Goal: Task Accomplishment & Management: Use online tool/utility

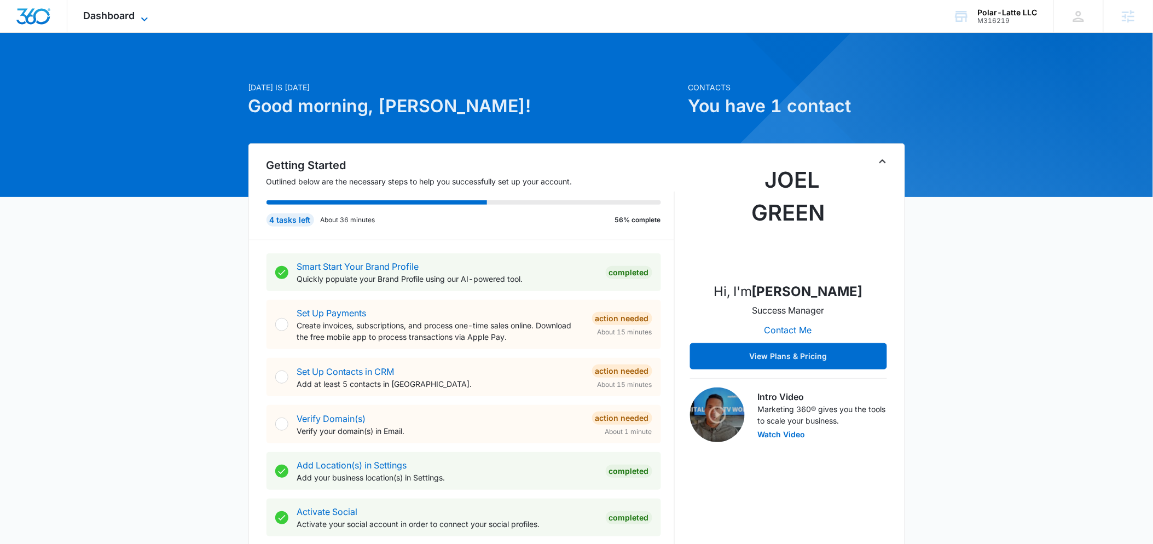
click at [147, 22] on icon at bounding box center [144, 19] width 13 height 13
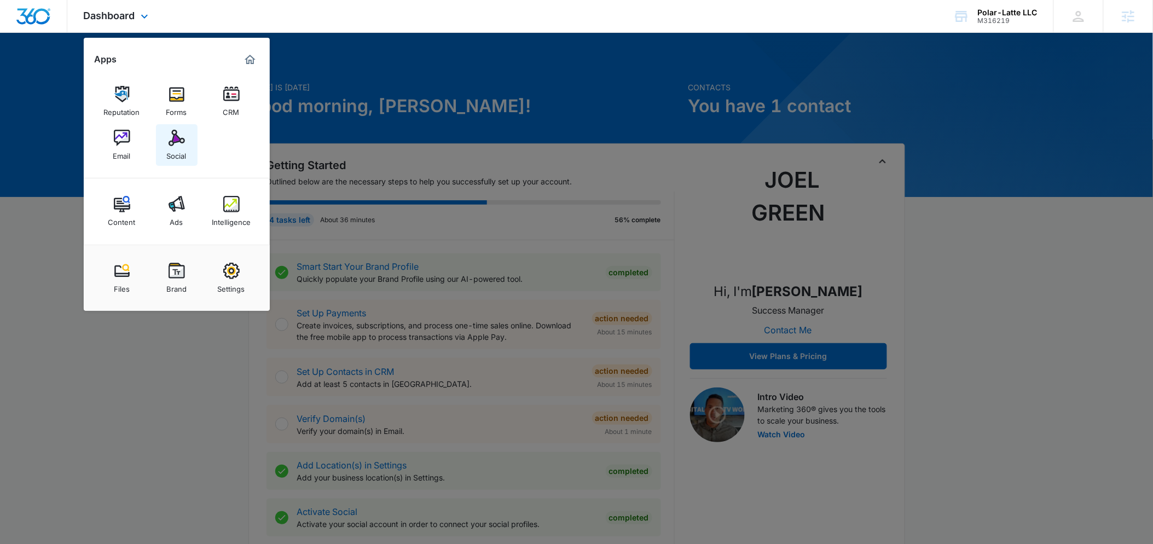
click at [179, 142] on img at bounding box center [177, 138] width 16 height 16
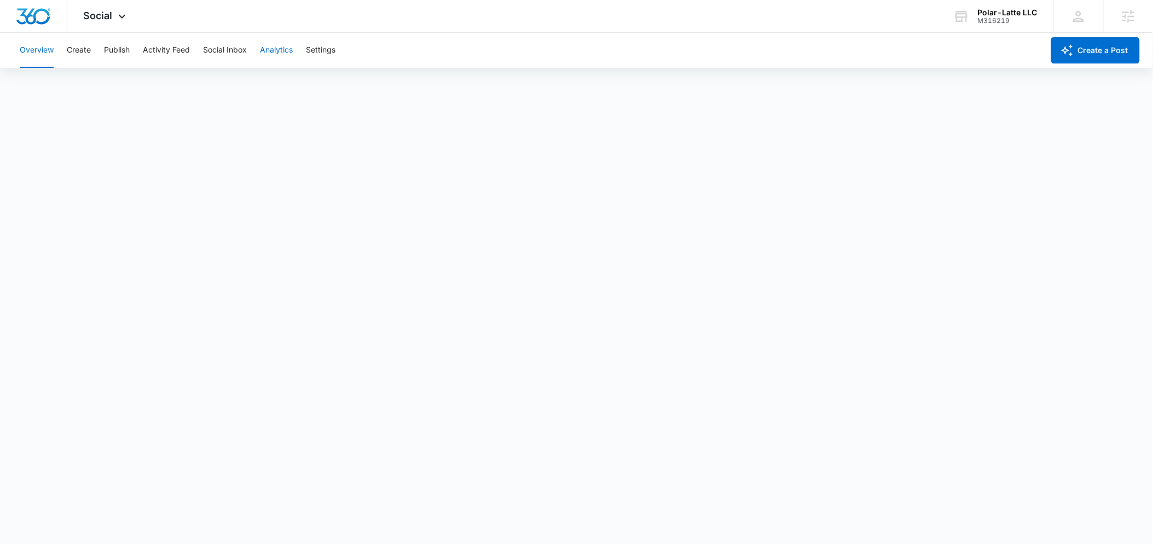
click at [263, 54] on button "Analytics" at bounding box center [276, 50] width 33 height 35
click at [342, 83] on div "Account Post Insights Community Hashtag Content Tag Ad Analytics Reports" at bounding box center [576, 83] width 1126 height 31
click at [351, 81] on button "Reports" at bounding box center [360, 83] width 28 height 31
click at [93, 50] on div "Overview Create Publish Activity Feed Social Inbox Analytics Settings" at bounding box center [528, 50] width 1030 height 35
click at [83, 49] on button "Create" at bounding box center [79, 50] width 24 height 35
